Goal: Task Accomplishment & Management: Complete application form

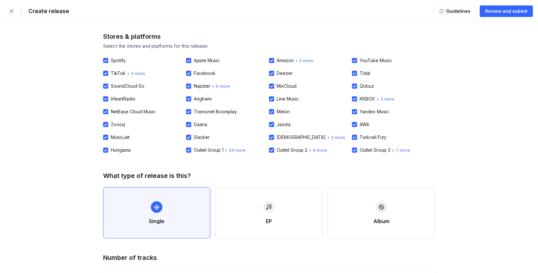
select select "bf36f570-10b4-4db6-ae70-6a75b19648b6"
select select "1faead0b-6edd-4102-9284-d9234b961f2d"
select select "cd00a34e-7ef4-4e8d-992b-c51e24897e9e"
select select "sk"
select select "bb05f195-6bd4-428d-9647-e99053a0bd56"
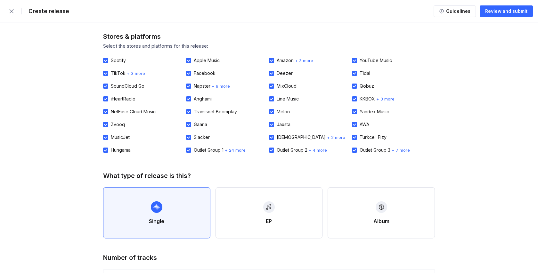
select select "d5d03b93-3372-44c6-bbb9-124acf08be1b"
select select "a686edc1-d794-4d5b-a532-eb5533b67675"
click at [502, 8] on div "Review and submit" at bounding box center [506, 11] width 42 height 6
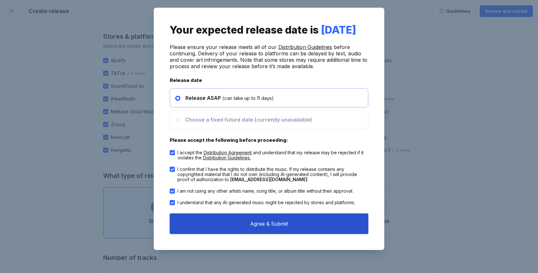
click at [272, 234] on button "Agree & Submit" at bounding box center [269, 224] width 199 height 20
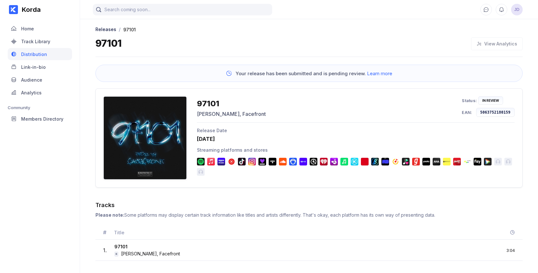
click at [485, 101] on div "In Review" at bounding box center [490, 101] width 17 height 4
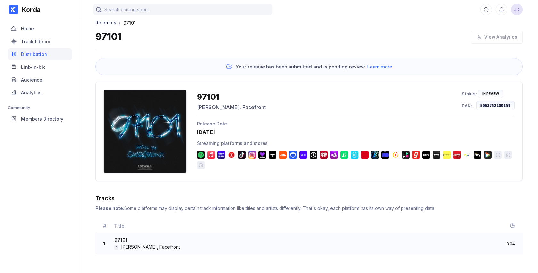
click at [126, 240] on div "97101" at bounding box center [147, 240] width 66 height 7
click at [512, 225] on icon at bounding box center [512, 225] width 5 height 5
click at [490, 93] on div "In Review" at bounding box center [490, 94] width 17 height 4
click at [212, 129] on div "Release Date [DATE]" at bounding box center [356, 128] width 318 height 14
click at [211, 96] on div "97101" at bounding box center [231, 96] width 69 height 9
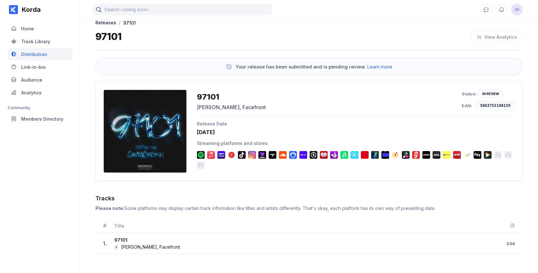
drag, startPoint x: 515, startPoint y: 211, endPoint x: 428, endPoint y: 261, distance: 99.4
click at [429, 260] on div "Tracks Please note: Some platforms may display certain track information like t…" at bounding box center [308, 228] width 427 height 66
click at [69, 258] on div "Korda Home Track Library Distribution Link-in-bio Audience Analytics Community …" at bounding box center [40, 136] width 80 height 273
click at [250, 210] on div "Please note: Some platforms may display certain track information like titles a…" at bounding box center [308, 208] width 427 height 5
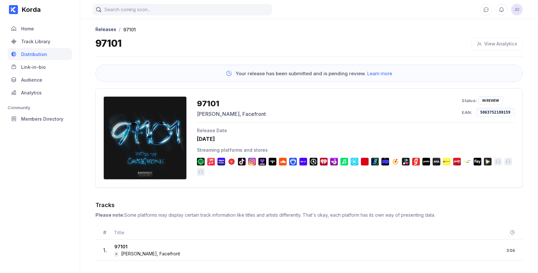
click at [139, 144] on div at bounding box center [144, 137] width 83 height 83
click at [25, 52] on div "Distribution" at bounding box center [34, 54] width 26 height 5
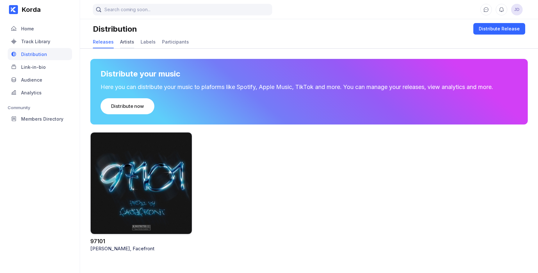
click at [128, 42] on div "Artists" at bounding box center [127, 41] width 14 height 5
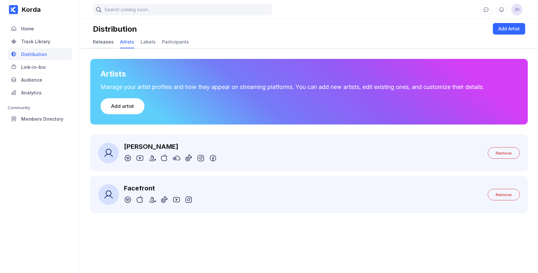
click at [102, 40] on div "Releases" at bounding box center [103, 41] width 21 height 5
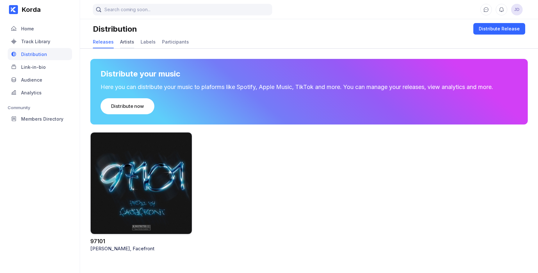
click at [129, 45] on div "Artists" at bounding box center [127, 42] width 14 height 12
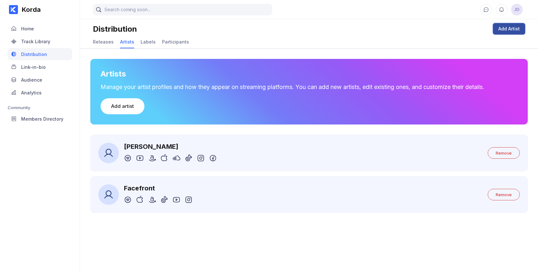
click at [504, 30] on div "Add Artist" at bounding box center [508, 29] width 21 height 6
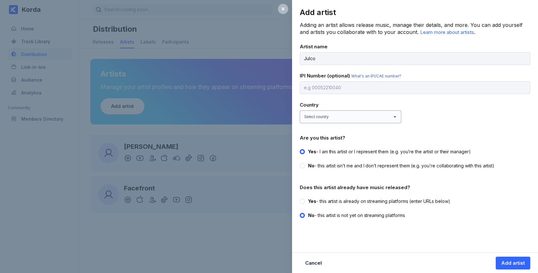
type input "Julco"
click at [307, 114] on select "Select country Afghanistan Åland Islands Albania Algeria American Samoa Andorra…" at bounding box center [351, 116] width 102 height 13
select select "SK"
click at [300, 110] on select "Select country Afghanistan Åland Islands Albania Algeria American Samoa Andorra…" at bounding box center [351, 116] width 102 height 13
click at [305, 200] on label "Yes - this artist is already on streaming platforms (enter URLs below)" at bounding box center [413, 201] width 227 height 6
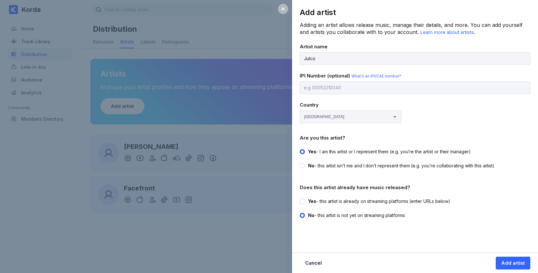
click at [300, 199] on input "Yes - this artist is already on streaming platforms (enter URLs below)" at bounding box center [300, 198] width 0 height 0
radio input "true"
radio input "false"
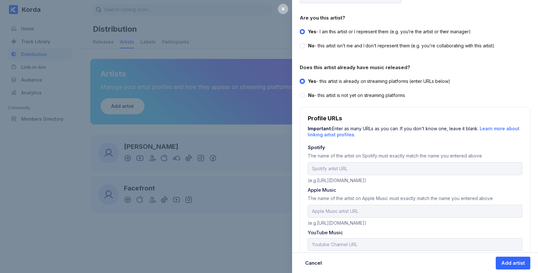
scroll to position [122, 0]
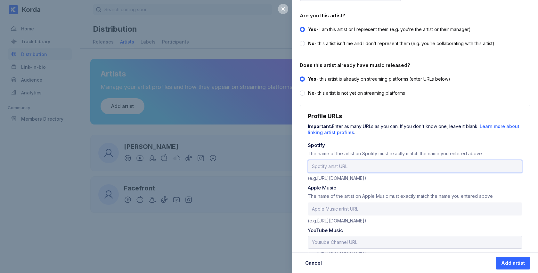
click at [367, 163] on input "url" at bounding box center [415, 166] width 215 height 13
paste input "https://open.spotify.com/artist/5uDSRtl0Hw07MUCABY5JvP?si=-HWIblM6SNOvqrZjUrPnUQ"
drag, startPoint x: 513, startPoint y: 167, endPoint x: 440, endPoint y: 166, distance: 73.3
click at [440, 166] on input "https://open.spotify.com/artist/5uDSRtl0Hw07MUCABY5JvP?si=-HWIblM6SNOvqrZjUrPnUQ" at bounding box center [415, 166] width 215 height 13
type input "https://open.spotify.com/artist/5uDSRtl0Hw07MUCABY5JvP"
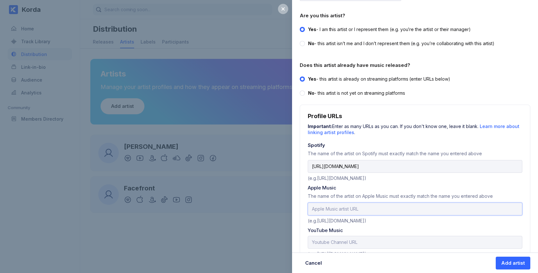
click at [349, 209] on input "text" at bounding box center [415, 209] width 215 height 13
paste input "https://music.apple.com/sk/artist/julco/1523324362?l=sk"
type input "https://music.apple.com/sk/artist/julco/1523324362?l=sk"
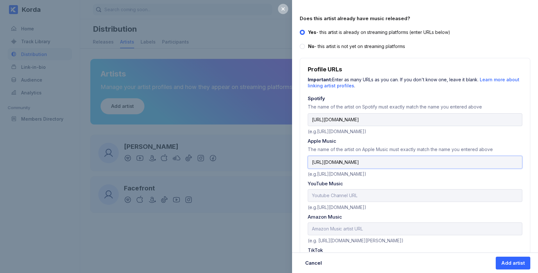
scroll to position [171, 0]
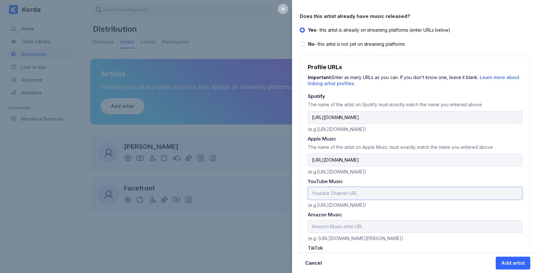
click at [316, 187] on input "text" at bounding box center [415, 193] width 215 height 13
click at [340, 189] on input "text" at bounding box center [415, 193] width 215 height 13
paste input "https://www.youtube.com/channel/UCV07hNgSU43eTOyBkv1NGoQ"
type input "https://www.youtube.com/channel/UCV07hNgSU43eTOyBkv1NGoQ"
click at [444, 160] on input "https://music.apple.com/sk/artist/julco/1523324362?l=sk" at bounding box center [415, 160] width 215 height 13
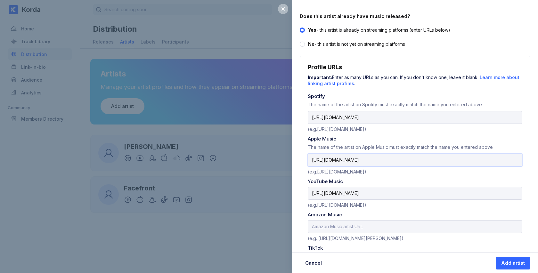
type input "https://music.apple.com/sk/artist/julco/1523324362"
click at [319, 225] on input "text" at bounding box center [415, 226] width 215 height 13
paste input "https://music.amazon.com/artists/B095N46L56/julco?marketplaceId=A3K6Y4MI8GDYMT&…"
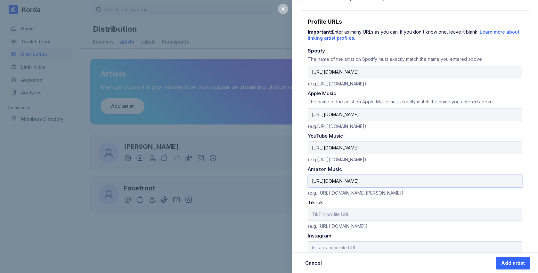
scroll to position [219, 0]
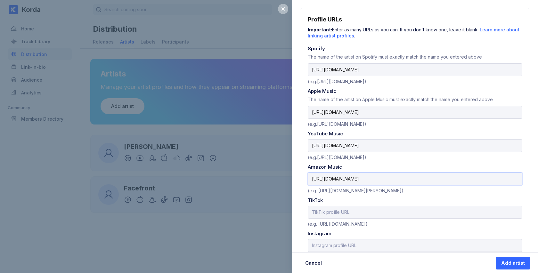
type input "https://music.amazon.com/artists/B095N46L56/julco?marketplaceId=A3K6Y4MI8GDYMT&…"
click at [347, 212] on input "text" at bounding box center [415, 212] width 215 height 13
paste input "https://www.tiktok.com/@gmmproduction?is_from_webapp=1&sender_device=pc"
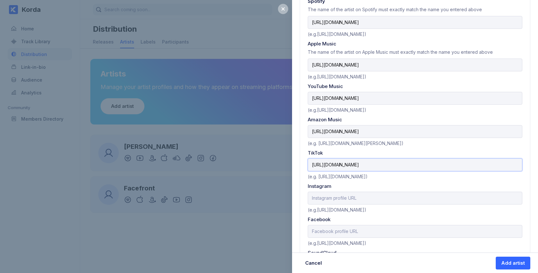
scroll to position [274, 0]
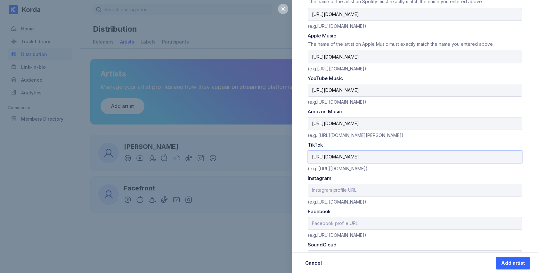
type input "https://www.tiktok.com/@gmmproduction?is_from_webapp=1&sender_device=pc"
click at [336, 187] on input "text" at bounding box center [415, 190] width 215 height 13
paste input "https://www.instagram.com/gmm_production/"
type input "https://www.instagram.com/gmm_production/"
click at [339, 221] on input "text" at bounding box center [415, 223] width 215 height 13
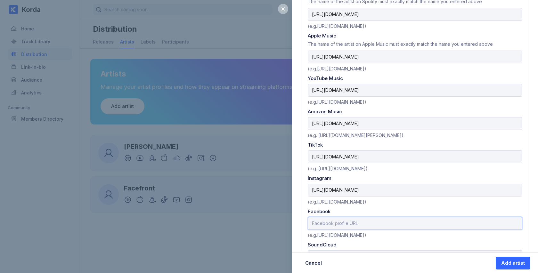
paste input "https://www.facebook.com/veronika.danisova.397"
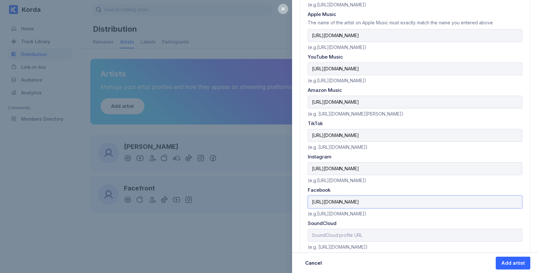
scroll to position [302, 0]
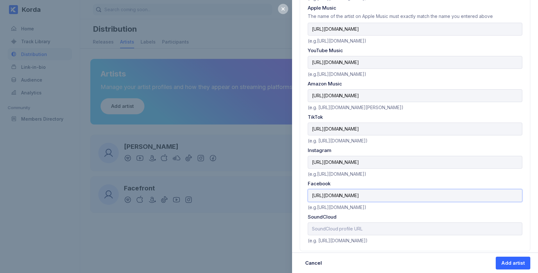
type input "https://www.facebook.com/veronika.danisova.397"
click at [344, 224] on input "text" at bounding box center [415, 229] width 215 height 13
click at [510, 264] on div "Add artist" at bounding box center [513, 263] width 24 height 6
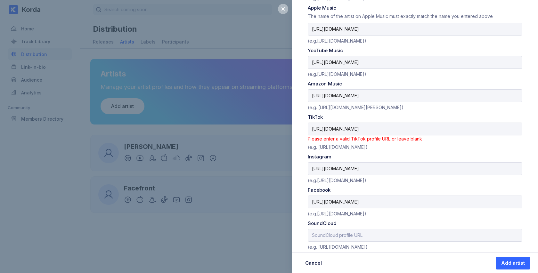
click at [485, 142] on div "(e.g. https://www.tiktok.com/@dualipaofficial)" at bounding box center [415, 146] width 215 height 8
drag, startPoint x: 495, startPoint y: 127, endPoint x: 420, endPoint y: 121, distance: 75.2
click at [420, 123] on input "https://www.tiktok.com/@gmmproduction?is_from_webapp=1&sender_device=pc" at bounding box center [415, 129] width 215 height 13
click at [488, 129] on input "https://www.tiktok.com/@gmmproduction?is_from_webapp=1&sender_device=pc" at bounding box center [415, 129] width 215 height 13
drag, startPoint x: 490, startPoint y: 128, endPoint x: 406, endPoint y: 125, distance: 84.3
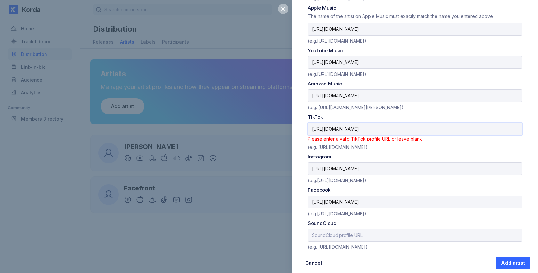
click at [406, 125] on input "https://www.tiktok.com/@gmmproduction?is_from_webapp=1&sender_device=pc" at bounding box center [415, 129] width 215 height 13
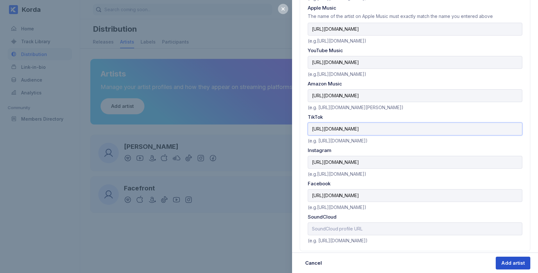
type input "https://www.tiktok.com/@gmmproduction"
click at [509, 262] on div "Add artist" at bounding box center [513, 263] width 24 height 6
select select
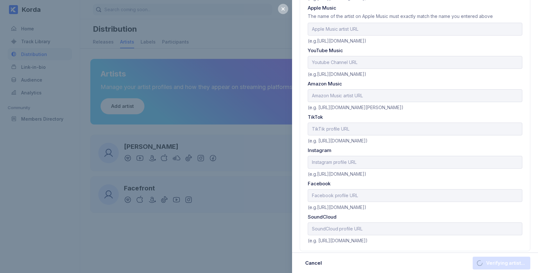
scroll to position [0, 0]
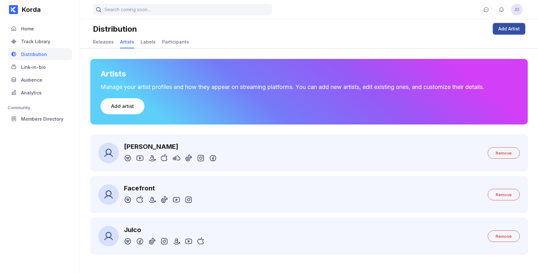
click at [504, 28] on div "Add Artist" at bounding box center [508, 29] width 21 height 6
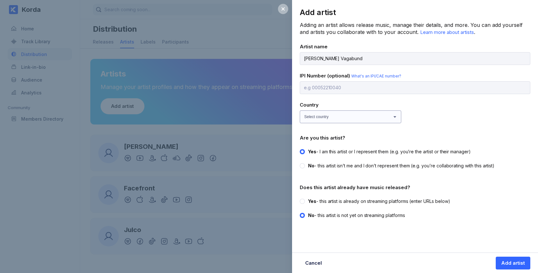
type input "Pino Vagabund"
click at [317, 117] on select "Select country Afghanistan Åland Islands Albania Algeria American Samoa Andorra…" at bounding box center [351, 116] width 102 height 13
select select "SK"
click at [300, 110] on select "Select country Afghanistan Åland Islands Albania Algeria American Samoa Andorra…" at bounding box center [351, 116] width 102 height 13
click at [308, 202] on span "Yes" at bounding box center [312, 201] width 8 height 5
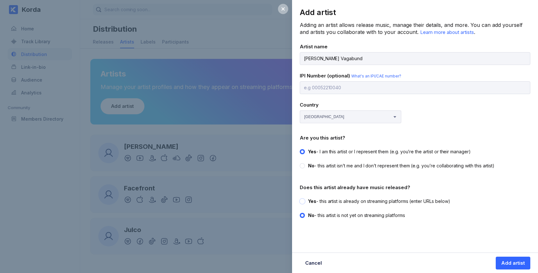
click at [300, 199] on input "Yes - this artist is already on streaming platforms (enter URLs below)" at bounding box center [300, 198] width 0 height 0
radio input "true"
radio input "false"
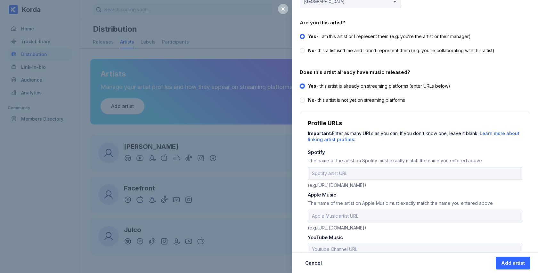
scroll to position [119, 0]
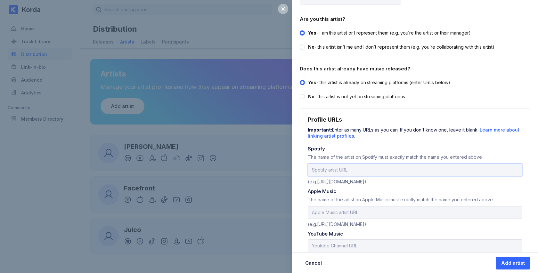
click at [332, 171] on input "url" at bounding box center [415, 170] width 215 height 13
paste input "https://open.spotify.com/artist/20zaNktfCDShmCLLgsviXr?si=TFVYDcocSyWdV3IYeciIcA"
drag, startPoint x: 507, startPoint y: 168, endPoint x: 434, endPoint y: 168, distance: 73.0
click at [434, 168] on input "https://open.spotify.com/artist/20zaNktfCDShmCLLgsviXr?si=TFVYDcocSyWdV3IYeciIcA" at bounding box center [415, 170] width 215 height 13
type input "https://open.spotify.com/artist/20zaNktfCDShmCLLgsviXr"
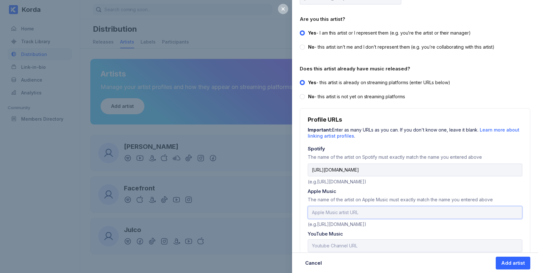
click at [350, 209] on input "text" at bounding box center [415, 212] width 215 height 13
paste input "https://music.apple.com/sk/artist/pino-vagabund/1550398953?l=sk"
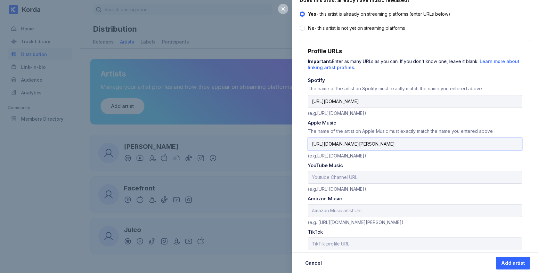
scroll to position [189, 0]
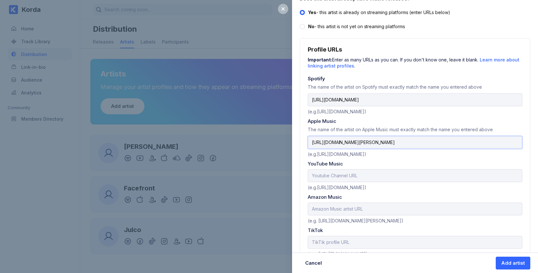
type input "https://music.apple.com/sk/artist/pino-vagabund/1550398953?l=sk"
click at [342, 176] on input "text" at bounding box center [415, 175] width 215 height 13
paste input "https://www.youtube.com/channel/UClGoOSDs2bA2pugmwpfQN7g"
type input "https://www.youtube.com/channel/UClGoOSDs2bA2pugmwpfQN7g"
click at [323, 205] on input "text" at bounding box center [415, 209] width 215 height 13
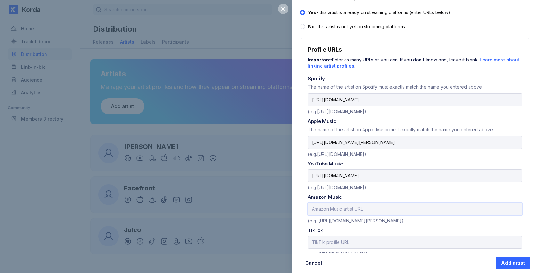
paste input "https://music.amazon.com/artists/B08TT7VG8T/pino-vagabund?marketplaceId=A3K6Y4M…"
type input "https://music.amazon.com/artists/B08TT7VG8T/pino-vagabund?marketplaceId=A3K6Y4M…"
click at [320, 240] on input "text" at bounding box center [415, 242] width 215 height 13
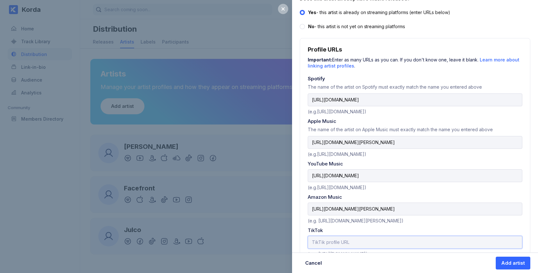
paste input "https://www.tiktok.com/@vagabundpino"
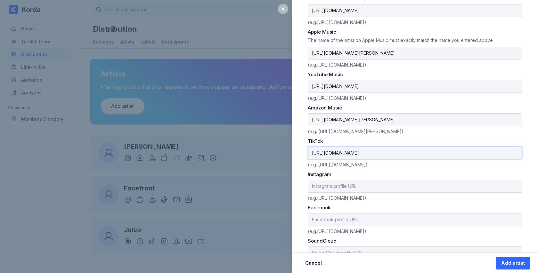
scroll to position [302, 0]
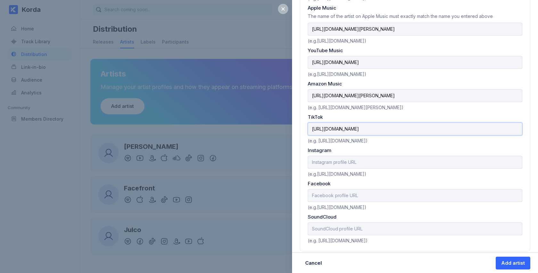
type input "https://www.tiktok.com/@vagabundpino"
click at [331, 159] on input "text" at bounding box center [415, 162] width 215 height 13
paste input "https://www.instagram.com/vagabundpino/"
type input "https://www.instagram.com/vagabundpino/"
click at [347, 193] on input "text" at bounding box center [415, 195] width 215 height 13
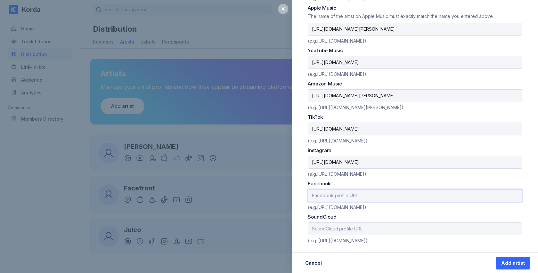
paste input "https://www.facebook.com/search/top?q=pino%20vagabund"
type input "https://www.facebook.com/search/top?q=pino%20vagabund"
click at [460, 27] on input "https://music.apple.com/sk/artist/pino-vagabund/1550398953?l=sk" at bounding box center [415, 29] width 215 height 13
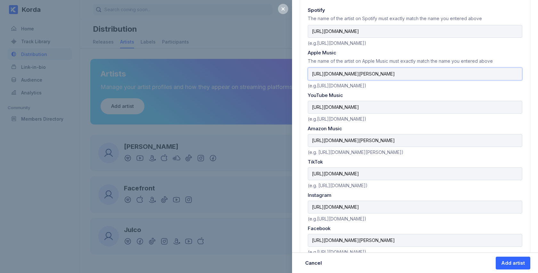
scroll to position [252, 0]
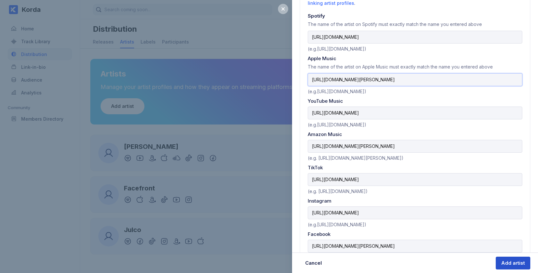
type input "https://music.apple.com/sk/artist/pino-vagabund/1550398953"
click at [505, 261] on div "Add artist" at bounding box center [513, 263] width 24 height 6
click at [471, 245] on input "https://www.facebook.com/search/top?q=pino%20vagabund" at bounding box center [415, 246] width 215 height 13
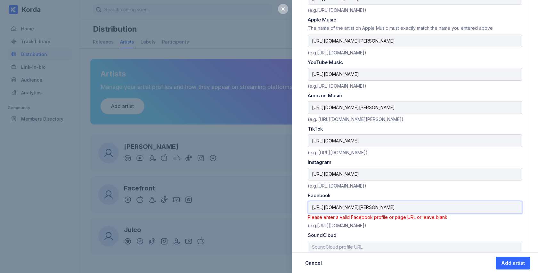
scroll to position [292, 0]
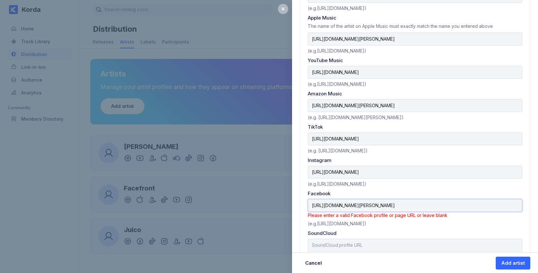
click at [390, 203] on input "https://www.facebook.com/search/top?q=pino%20vagabund" at bounding box center [415, 205] width 215 height 13
paste input "Pinovagabund198400"
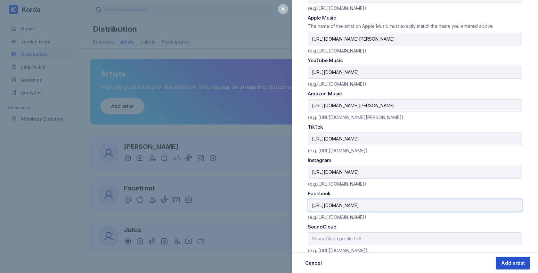
type input "https://www.facebook.com/Pinovagabund198400"
click at [510, 263] on div "Add artist" at bounding box center [513, 263] width 24 height 6
select select
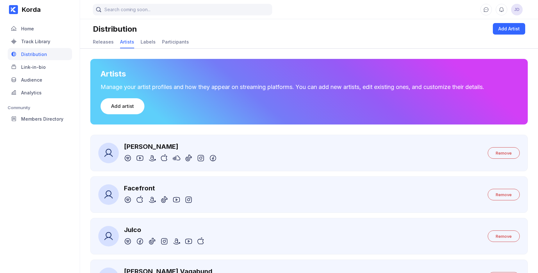
scroll to position [37, 0]
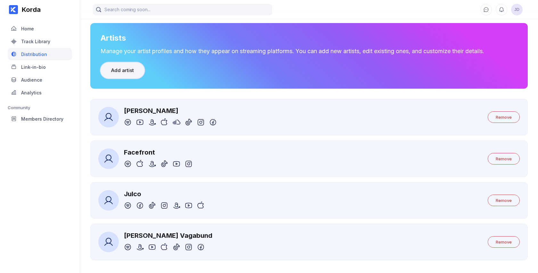
click at [122, 71] on div "Add artist" at bounding box center [122, 70] width 23 height 6
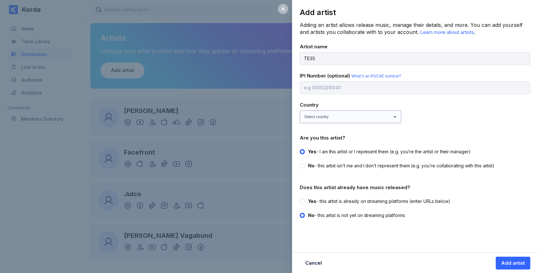
type input "TE3S"
click at [319, 117] on select "Select country Afghanistan Åland Islands Albania Algeria American Samoa Andorra…" at bounding box center [351, 116] width 102 height 13
select select "SK"
click at [300, 110] on select "Select country Afghanistan Åland Islands Albania Algeria American Samoa Andorra…" at bounding box center [351, 116] width 102 height 13
click at [309, 200] on span "Yes" at bounding box center [312, 201] width 8 height 5
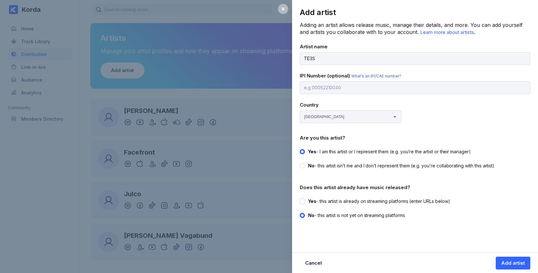
click at [300, 199] on input "Yes - this artist is already on streaming platforms (enter URLs below)" at bounding box center [300, 198] width 0 height 0
radio input "true"
radio input "false"
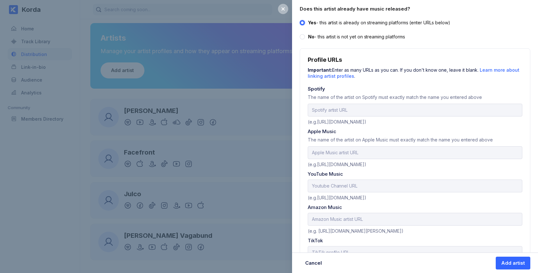
scroll to position [179, 0]
click at [334, 108] on input "url" at bounding box center [415, 109] width 215 height 13
paste input "https://open.spotify.com/artist/3x0xnypwLj8xFPs8IJW2Bu?si=hxKfdvS9RMegXxLetScrGg"
type input "https://open.spotify.com/artist/3x0xnypwLj8xFPs8IJW2Bu"
click at [321, 154] on input "text" at bounding box center [415, 152] width 215 height 13
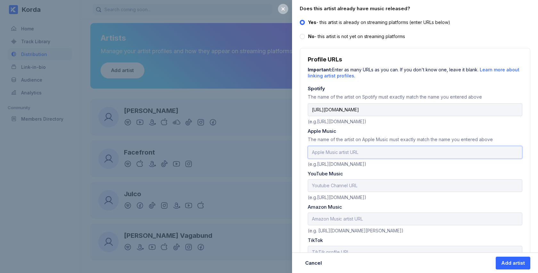
paste input "https://music.apple.com/sk/artist/te3s/1540388780?l=sk"
type input "https://music.apple.com/sk/artist/te3s/1540388780?l=sk"
click at [352, 180] on input "text" at bounding box center [415, 185] width 215 height 13
paste input "https://www.youtube.com/channel/UC2EvyoO5yep960HsfUg_bVQ"
type input "https://www.youtube.com/channel/UC2EvyoO5yep960HsfUg_bVQ"
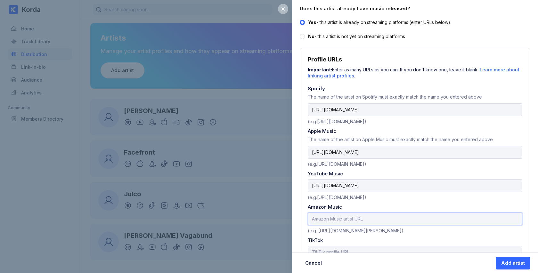
click at [320, 215] on input "text" at bounding box center [415, 219] width 215 height 13
paste input "https://music.amazon.com/artists/B08NGH3VN5/te3s?marketplaceId=A3K6Y4MI8GDYMT&m…"
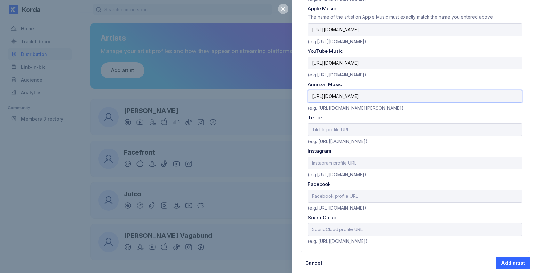
scroll to position [302, 0]
type input "https://music.amazon.com/artists/B08NGH3VN5/te3s?marketplaceId=A3K6Y4MI8GDYMT&m…"
click at [331, 160] on input "text" at bounding box center [415, 162] width 215 height 13
paste input "https://www.instagram.com/te.3.s/"
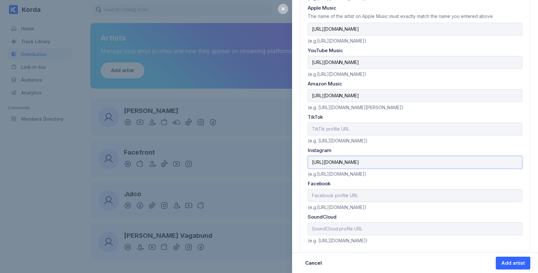
type input "https://www.instagram.com/te.3.s/"
click at [461, 30] on input "https://music.apple.com/sk/artist/te3s/1540388780?l=sk" at bounding box center [415, 29] width 215 height 13
type input "https://music.apple.com/sk/artist/te3s/1540388780"
click at [508, 264] on div "Add artist" at bounding box center [513, 263] width 24 height 6
select select
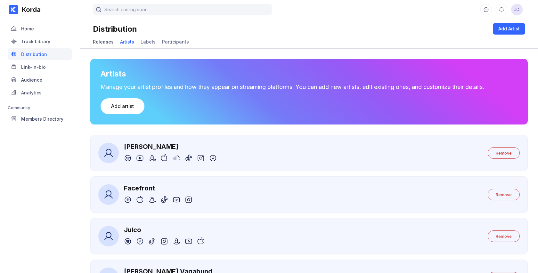
click at [105, 44] on div "Releases" at bounding box center [103, 41] width 21 height 5
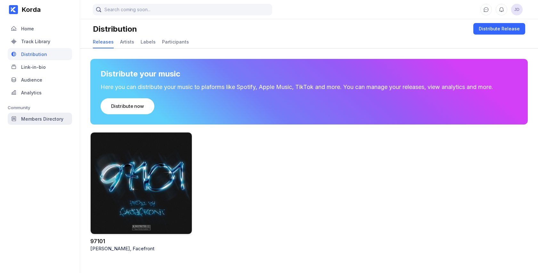
click at [58, 120] on div "Members Directory" at bounding box center [42, 118] width 42 height 5
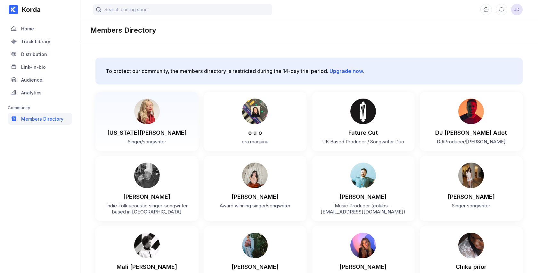
click at [151, 134] on div "Georgia Alexandra" at bounding box center [146, 132] width 79 height 7
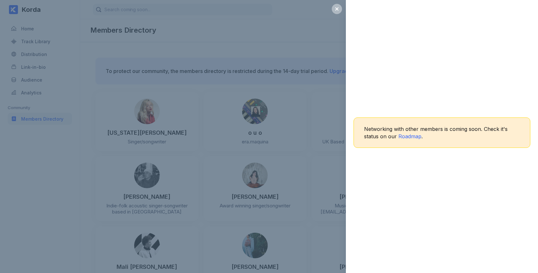
click at [151, 133] on div "Networking with other members is coming soon. Check it's status on our Roadmap ." at bounding box center [269, 136] width 538 height 273
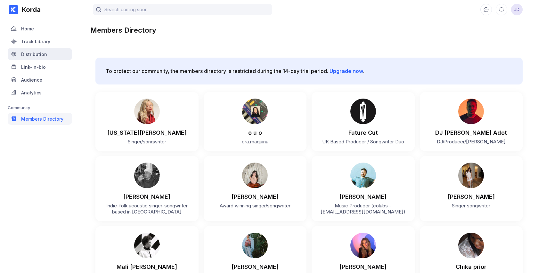
click at [28, 55] on div "Distribution" at bounding box center [34, 54] width 26 height 5
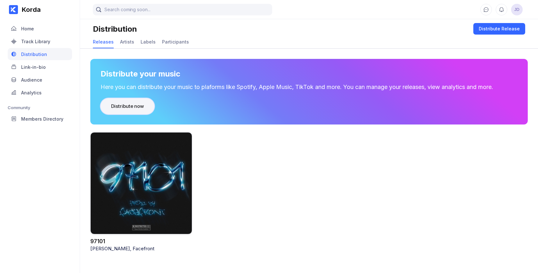
click at [140, 105] on div "Distribute now" at bounding box center [127, 106] width 33 height 6
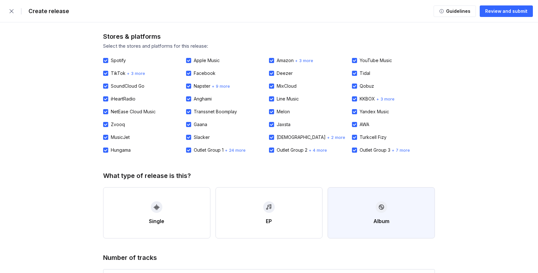
click at [367, 221] on button "Album" at bounding box center [381, 212] width 107 height 51
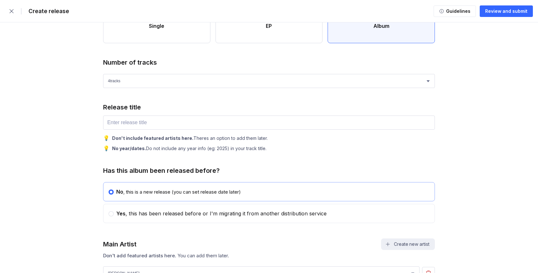
scroll to position [194, 0]
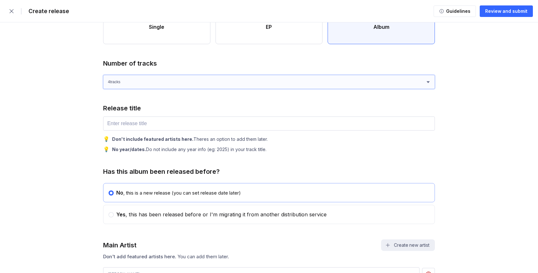
click at [183, 76] on select "1 track (single) 2 track s 3 track s 4 track s" at bounding box center [269, 82] width 332 height 14
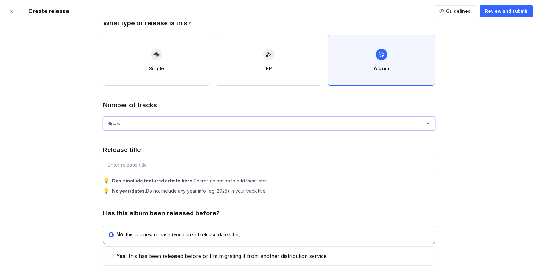
scroll to position [149, 0]
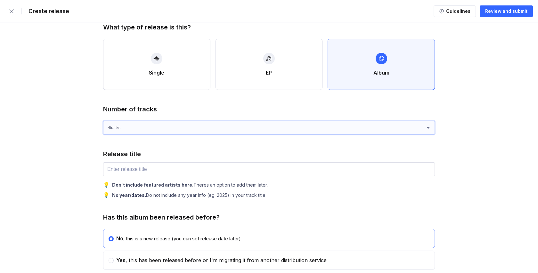
click at [163, 129] on select "1 track (single) 2 track s 3 track s 4 track s" at bounding box center [269, 128] width 332 height 14
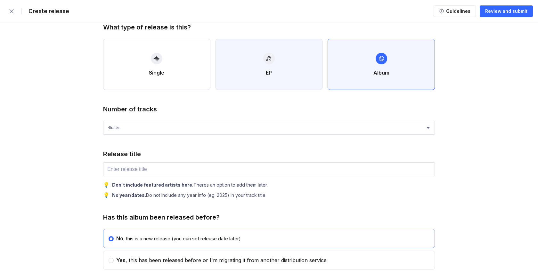
click at [240, 40] on button "EP" at bounding box center [269, 64] width 107 height 51
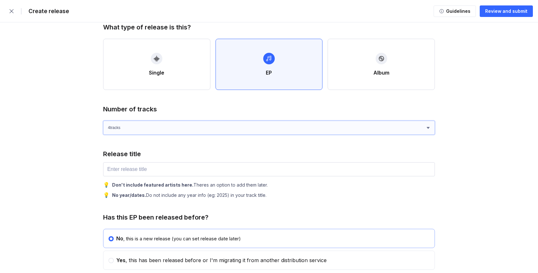
click at [167, 123] on select "1 track (single) 2 track s 3 track s 4 track s" at bounding box center [269, 128] width 332 height 14
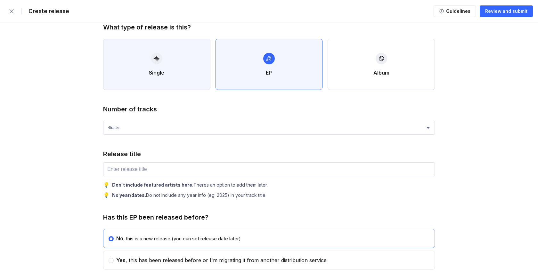
click at [141, 78] on button "Single" at bounding box center [156, 64] width 107 height 51
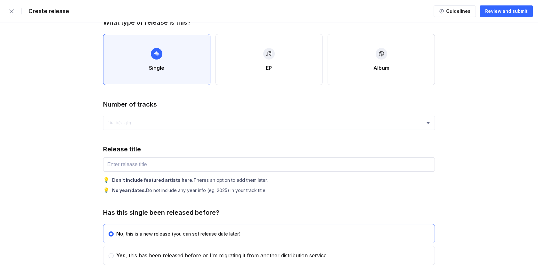
scroll to position [160, 0]
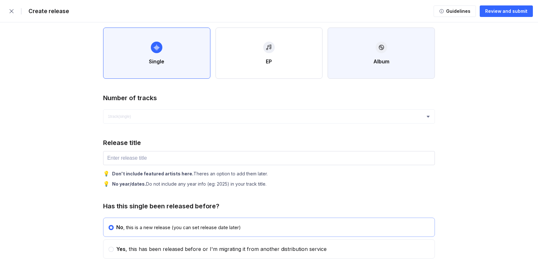
click at [387, 56] on button "Album" at bounding box center [381, 53] width 107 height 51
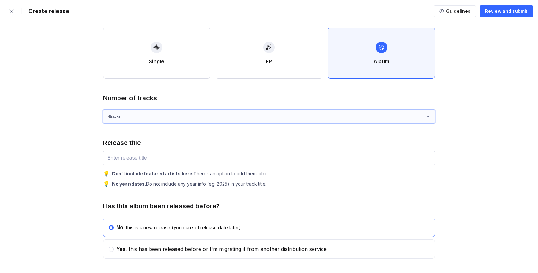
click at [154, 120] on select "1 track (single) 2 track s 3 track s 4 track s" at bounding box center [269, 117] width 332 height 14
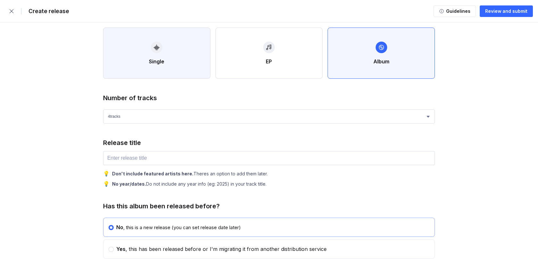
click at [130, 38] on button "Single" at bounding box center [156, 53] width 107 height 51
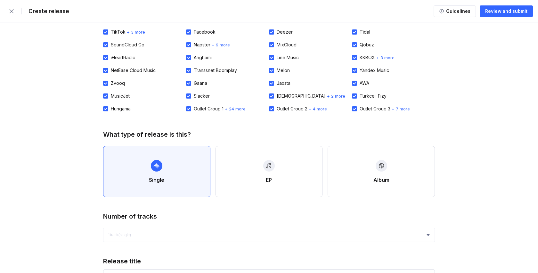
scroll to position [0, 0]
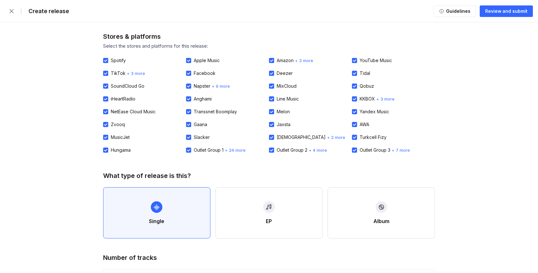
click at [219, 76] on div "Facebook" at bounding box center [227, 73] width 83 height 13
click at [139, 73] on span "+ 3 more" at bounding box center [136, 73] width 18 height 5
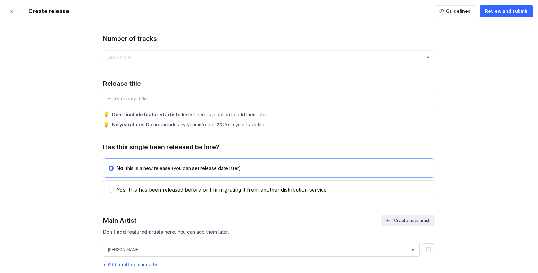
scroll to position [214, 0]
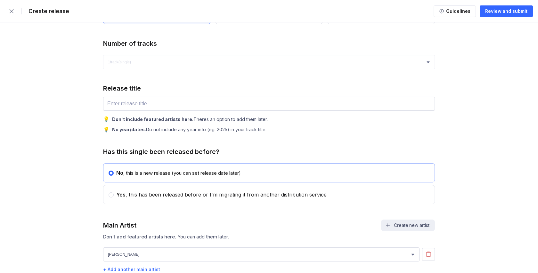
click at [186, 131] on div "No year/dates. Do not include any year info (eg: 2025) in your track title." at bounding box center [189, 129] width 154 height 5
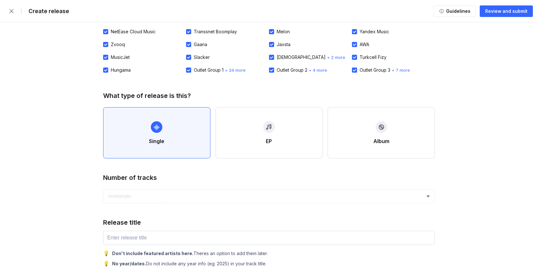
scroll to position [171, 0]
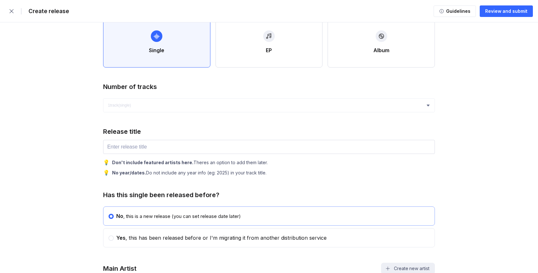
click at [162, 48] on div "Single" at bounding box center [156, 50] width 15 height 6
click at [194, 151] on input "text" at bounding box center [269, 147] width 332 height 14
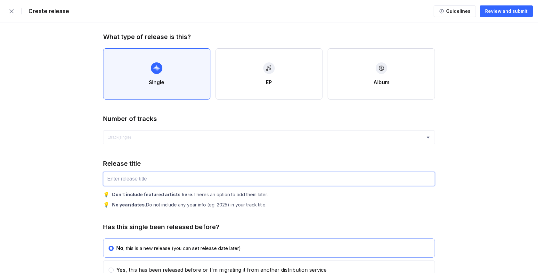
scroll to position [138, 0]
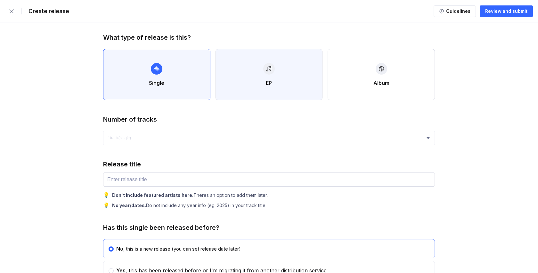
click at [233, 66] on button "EP" at bounding box center [269, 74] width 107 height 51
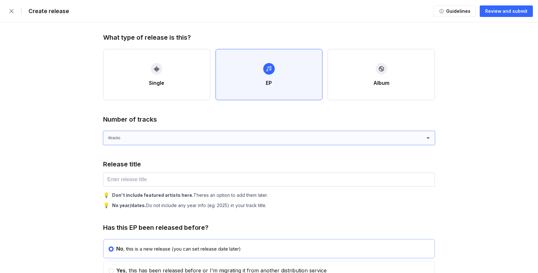
click at [182, 139] on select "1 track (single) 2 track s 3 track s 4 track s" at bounding box center [269, 138] width 332 height 14
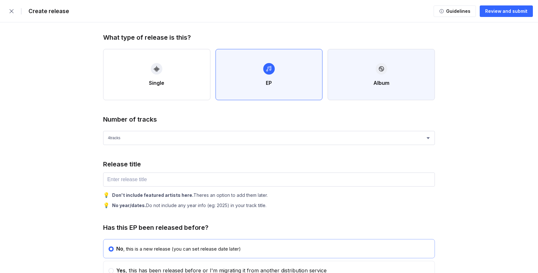
click at [348, 61] on button "Album" at bounding box center [381, 74] width 107 height 51
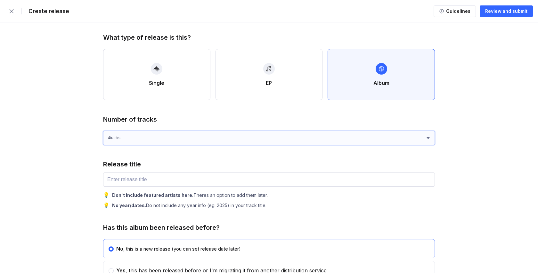
click at [199, 136] on select "1 track (single) 2 track s 3 track s 4 track s" at bounding box center [269, 138] width 332 height 14
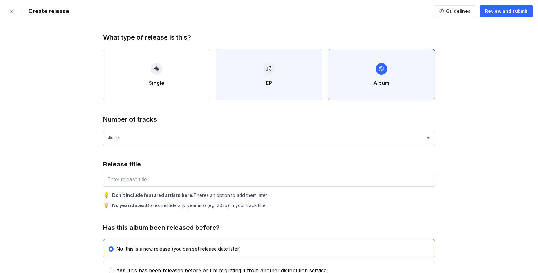
click at [282, 67] on button "EP" at bounding box center [269, 74] width 107 height 51
click at [344, 71] on button "Album" at bounding box center [381, 74] width 107 height 51
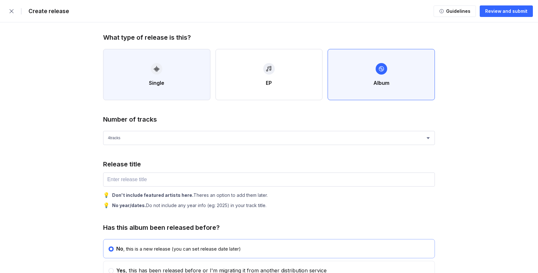
click at [203, 77] on button "Single" at bounding box center [156, 74] width 107 height 51
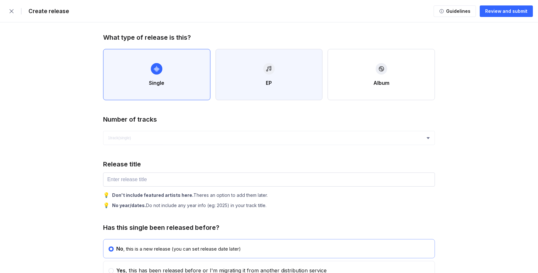
click at [247, 75] on button "EP" at bounding box center [269, 74] width 107 height 51
select select "4"
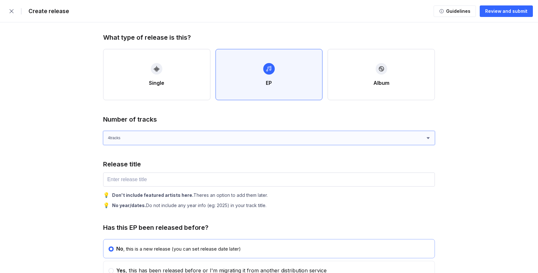
click at [226, 137] on select "1 track (single) 2 track s 3 track s 4 track s" at bounding box center [269, 138] width 332 height 14
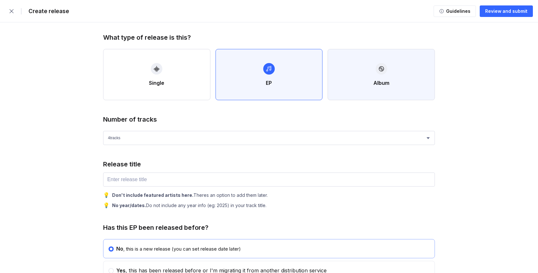
click at [363, 73] on button "Album" at bounding box center [381, 74] width 107 height 51
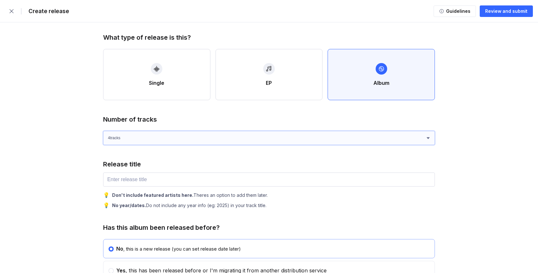
click at [206, 138] on select "1 track (single) 2 track s 3 track s 4 track s" at bounding box center [269, 138] width 332 height 14
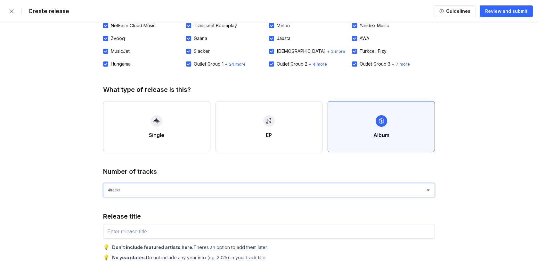
scroll to position [86, 0]
